Goal: Task Accomplishment & Management: Use online tool/utility

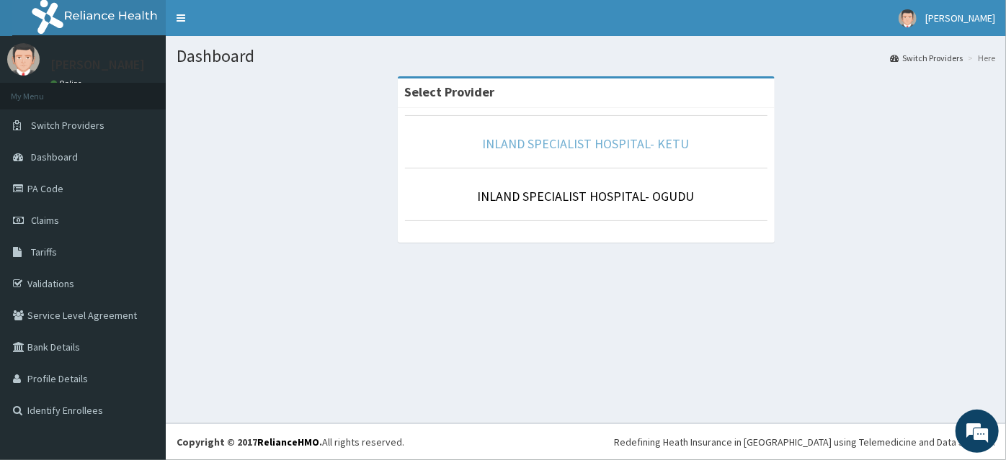
click at [561, 142] on link "INLAND SPECIALIST HOSPITAL- KETU" at bounding box center [586, 143] width 207 height 17
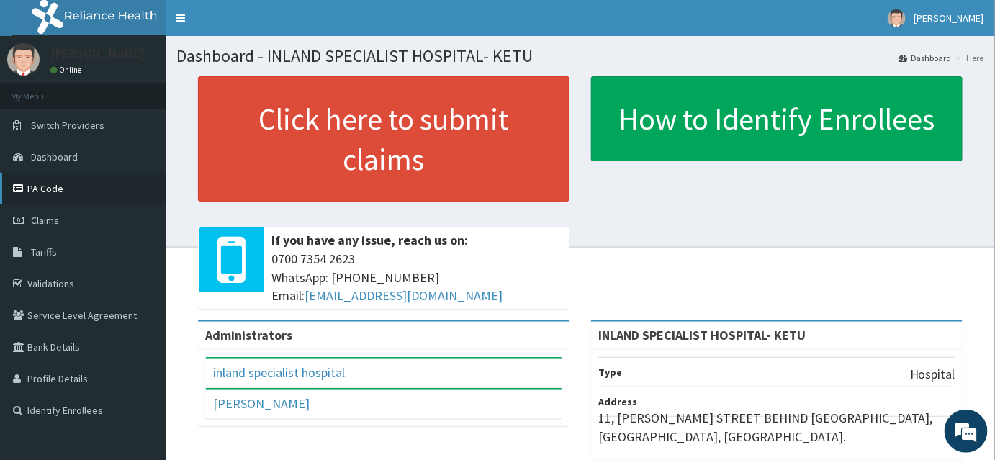
click at [56, 187] on link "PA Code" at bounding box center [83, 189] width 166 height 32
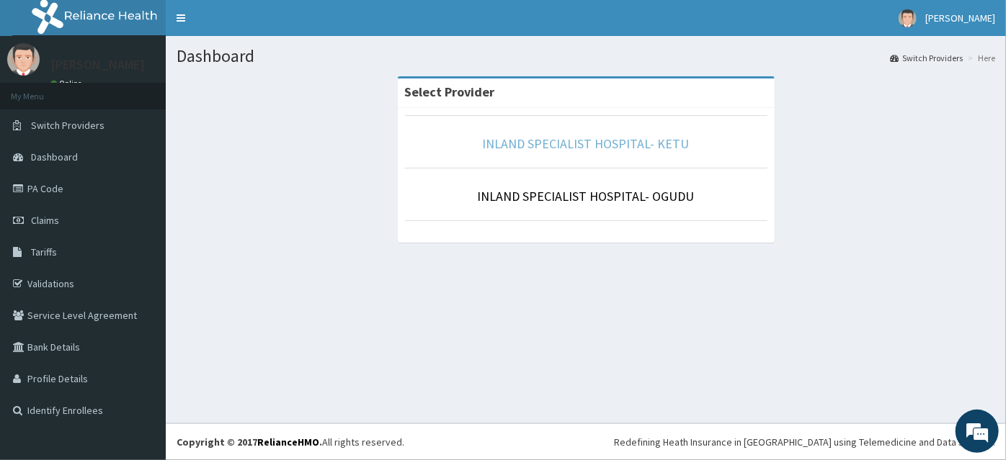
click at [575, 147] on link "INLAND SPECIALIST HOSPITAL- KETU" at bounding box center [586, 143] width 207 height 17
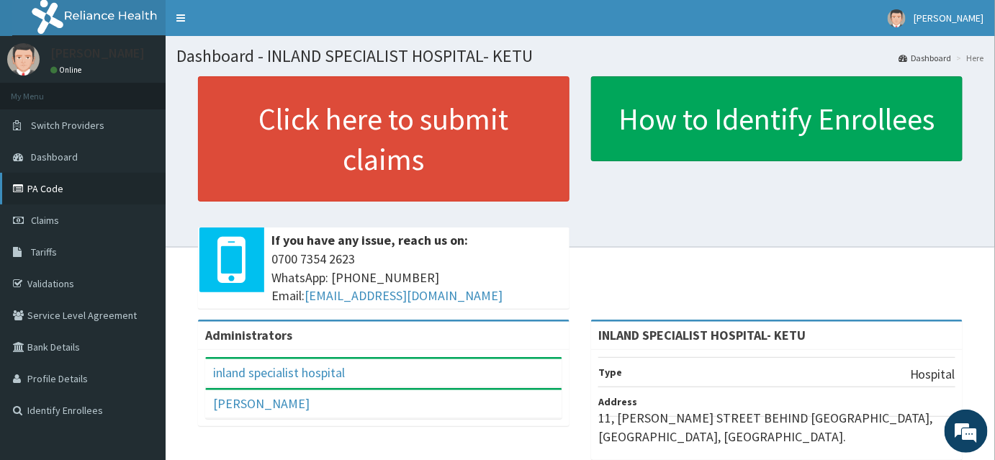
click at [56, 189] on link "PA Code" at bounding box center [83, 189] width 166 height 32
